Goal: Task Accomplishment & Management: Complete application form

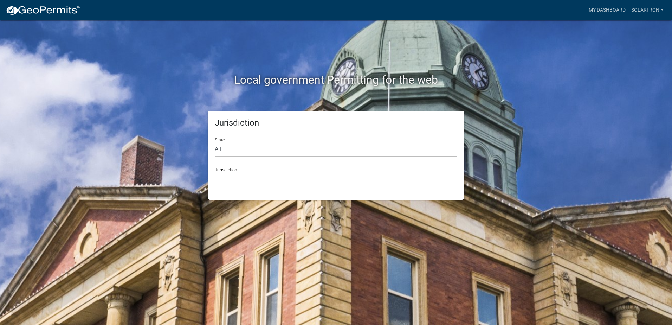
click at [230, 147] on select "All [US_STATE] [US_STATE] [US_STATE] [US_STATE] [US_STATE] [US_STATE] [US_STATE…" at bounding box center [336, 149] width 242 height 14
select select "[US_STATE]"
click at [215, 142] on select "All [US_STATE] [US_STATE] [US_STATE] [US_STATE] [US_STATE] [US_STATE] [US_STATE…" at bounding box center [336, 149] width 242 height 14
click at [230, 178] on select "City of [GEOGRAPHIC_DATA], [US_STATE] City of [GEOGRAPHIC_DATA], [US_STATE] Cit…" at bounding box center [336, 179] width 242 height 14
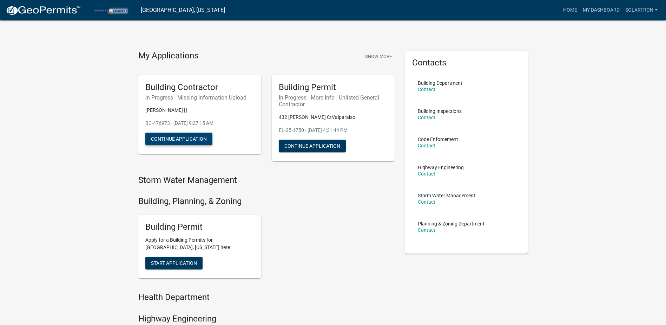
click at [178, 137] on button "Continue Application" at bounding box center [178, 138] width 67 height 13
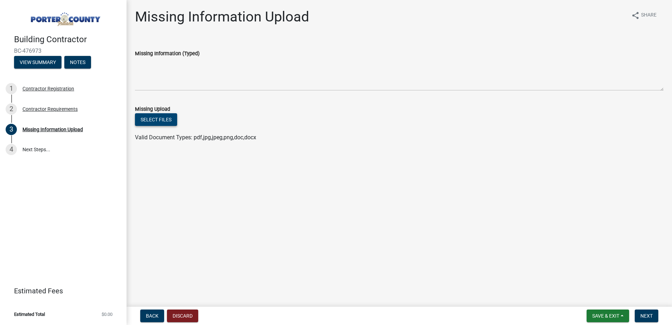
click at [150, 119] on button "Select files" at bounding box center [156, 119] width 42 height 13
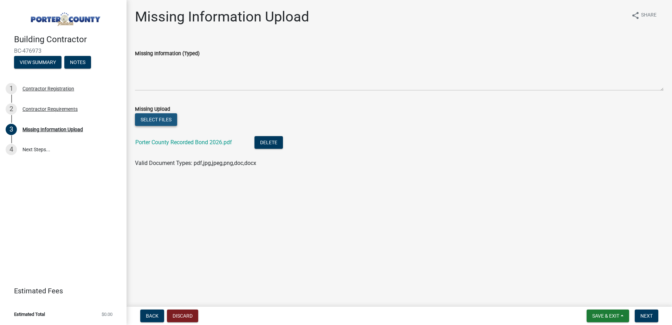
click at [157, 117] on button "Select files" at bounding box center [156, 119] width 42 height 13
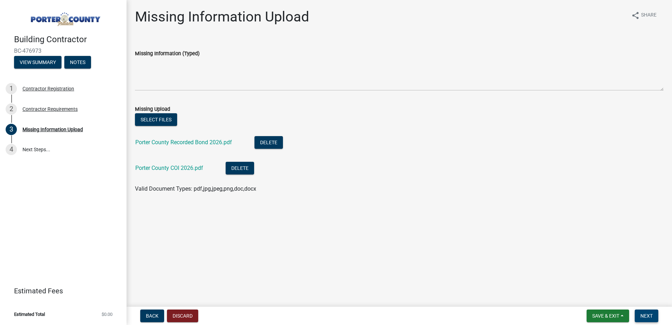
click at [646, 312] on button "Next" at bounding box center [646, 315] width 24 height 13
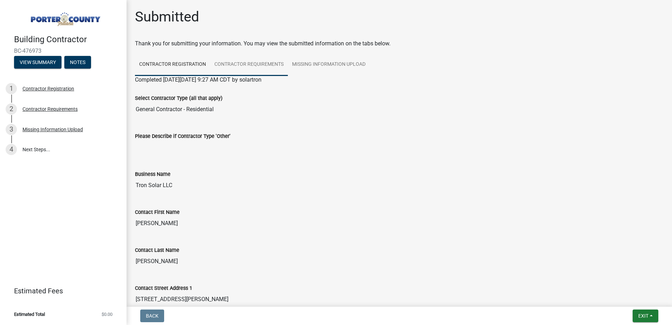
click at [270, 60] on link "Contractor Requirements" at bounding box center [249, 64] width 78 height 22
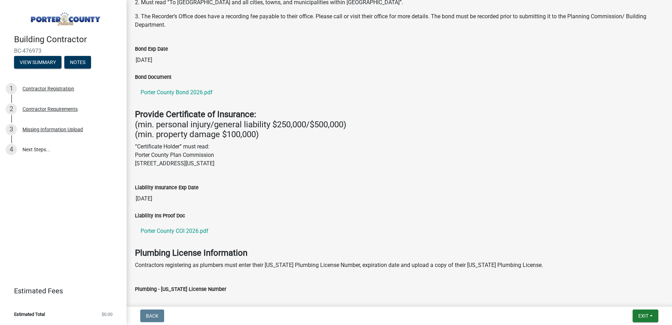
scroll to position [85, 0]
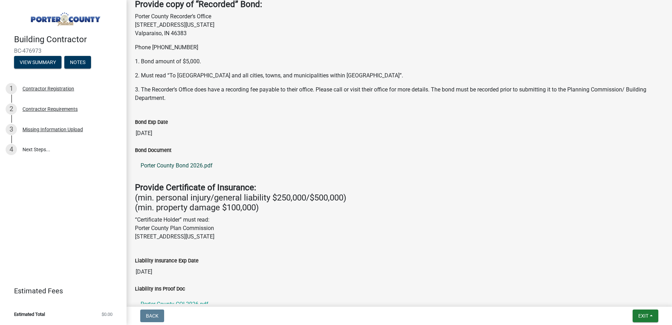
click at [194, 167] on link "Porter County Bond 2026.pdf" at bounding box center [399, 165] width 528 height 17
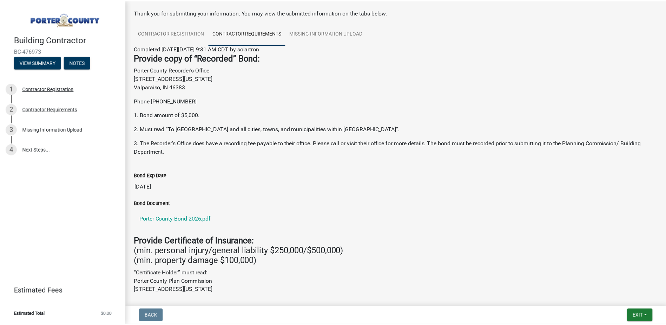
scroll to position [0, 0]
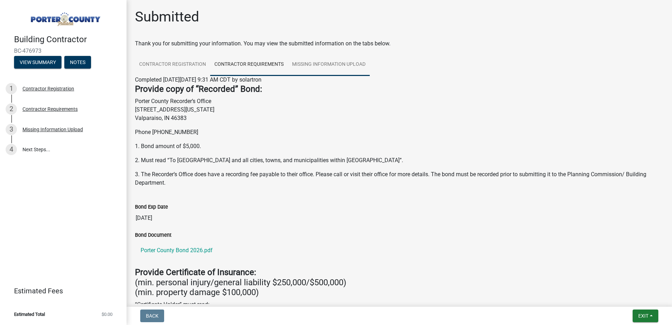
click at [327, 67] on link "Missing Information Upload" at bounding box center [329, 64] width 82 height 22
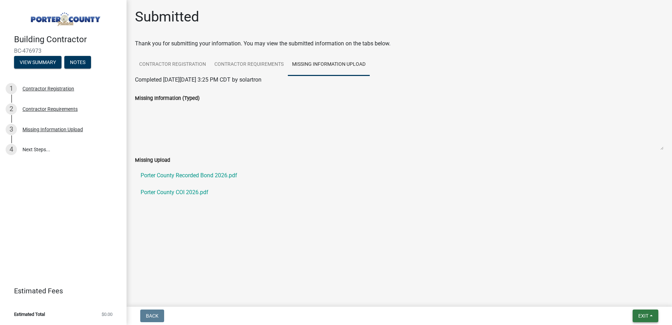
click at [647, 315] on span "Exit" at bounding box center [643, 316] width 10 height 6
click at [624, 298] on button "Save & Exit" at bounding box center [630, 297] width 56 height 17
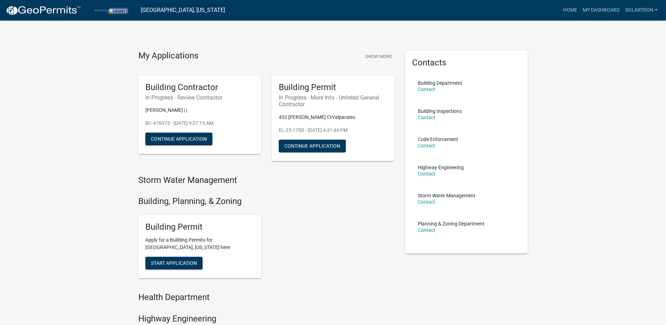
scroll to position [35, 0]
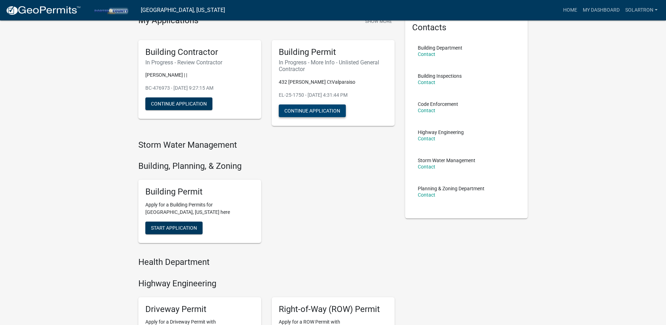
click at [307, 113] on button "Continue Application" at bounding box center [312, 110] width 67 height 13
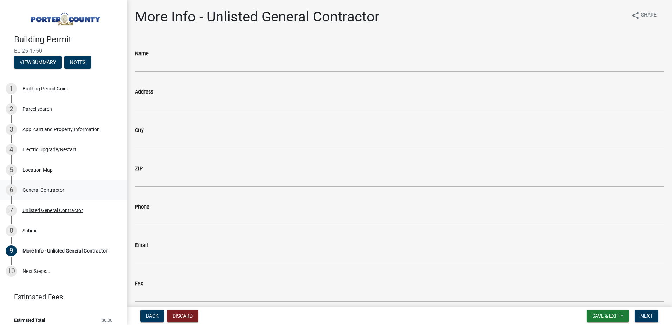
click at [45, 192] on div "6 General Contractor" at bounding box center [61, 189] width 110 height 11
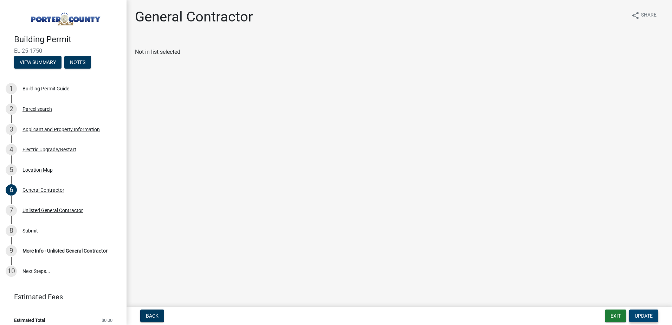
click at [644, 313] on span "Update" at bounding box center [643, 316] width 18 height 6
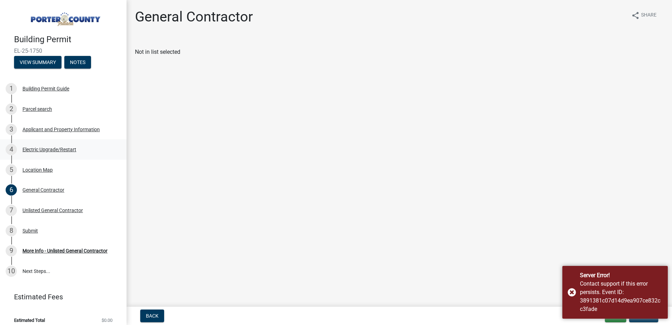
click at [39, 145] on div "4 Electric Upgrade/Restart" at bounding box center [61, 149] width 110 height 11
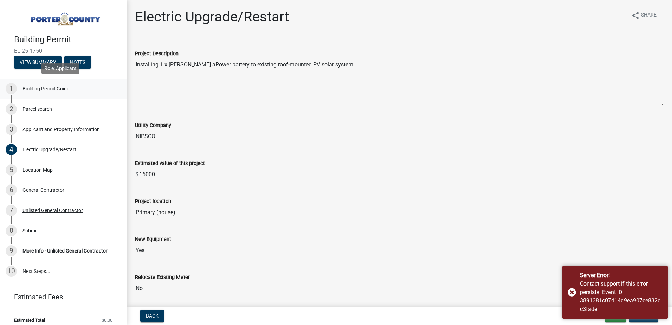
click at [45, 92] on div "1 Building Permit Guide" at bounding box center [61, 88] width 110 height 11
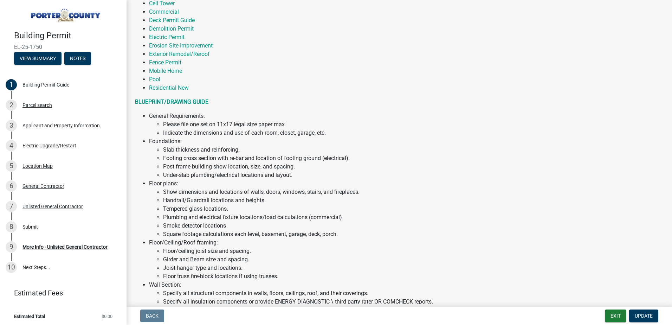
scroll to position [5, 0]
